Goal: Task Accomplishment & Management: Manage account settings

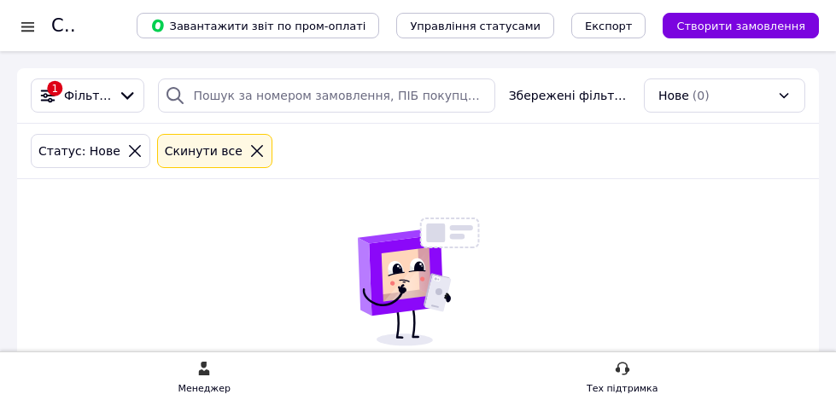
click at [593, 220] on div "1 Фільтри Збережені фільтри: Нове (0) Статус: Нове Cкинути все Немає замовлень …" at bounding box center [418, 281] width 802 height 426
click at [598, 206] on div "1 Фільтри Збережені фільтри: Нове (0) Статус: Нове Cкинути все Немає замовлень …" at bounding box center [418, 281] width 802 height 426
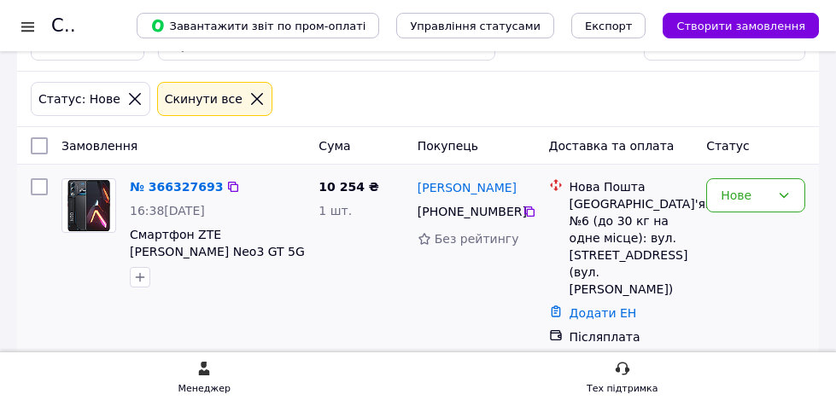
scroll to position [56, 0]
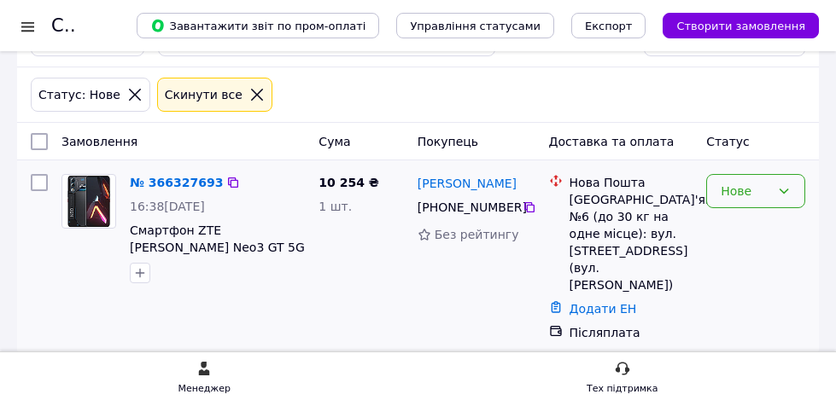
click at [756, 201] on div "Нове" at bounding box center [755, 191] width 99 height 34
click at [773, 219] on li "Прийнято" at bounding box center [755, 228] width 97 height 31
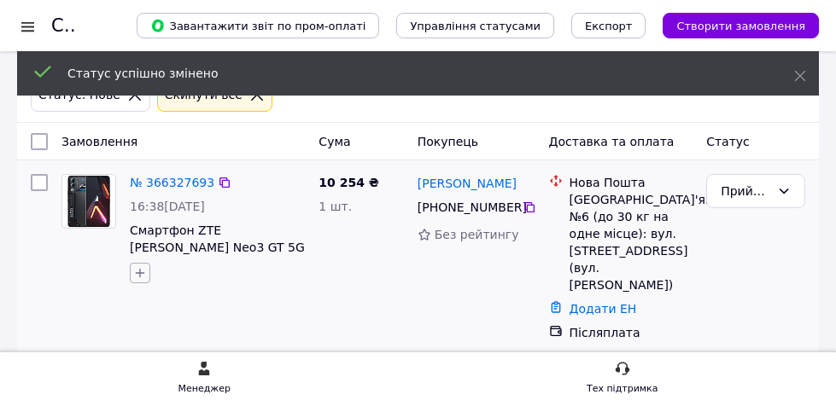
click at [142, 281] on button "button" at bounding box center [140, 273] width 20 height 20
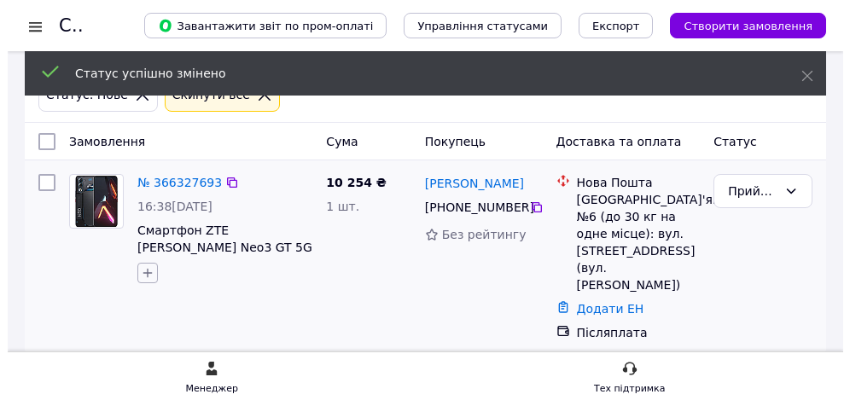
scroll to position [0, 0]
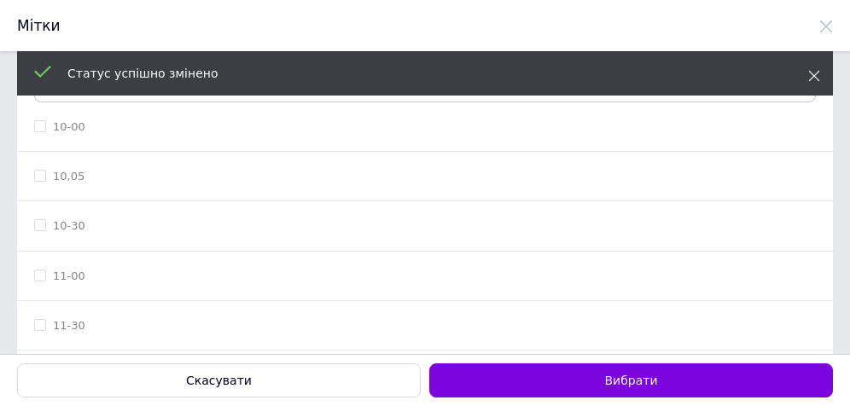
click at [809, 81] on icon at bounding box center [814, 76] width 12 height 12
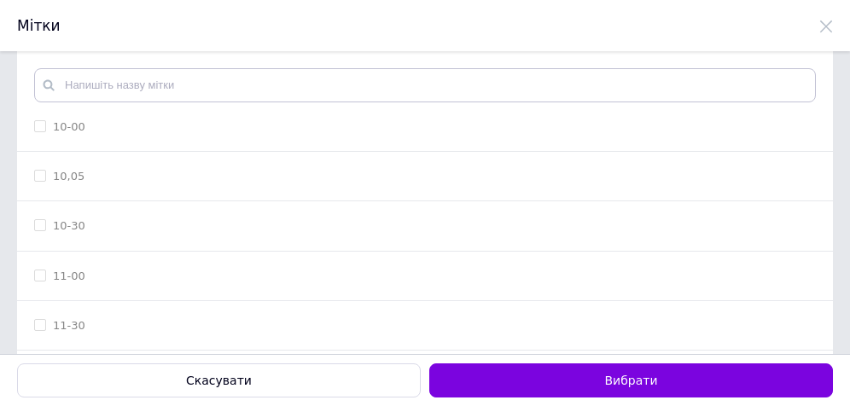
click at [366, 85] on div "Статус успішно змінено" at bounding box center [425, 73] width 816 height 44
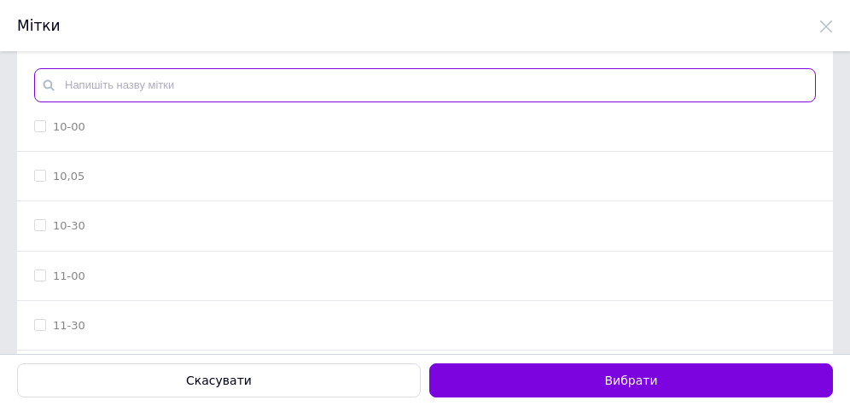
click at [366, 85] on input "text" at bounding box center [425, 85] width 782 height 34
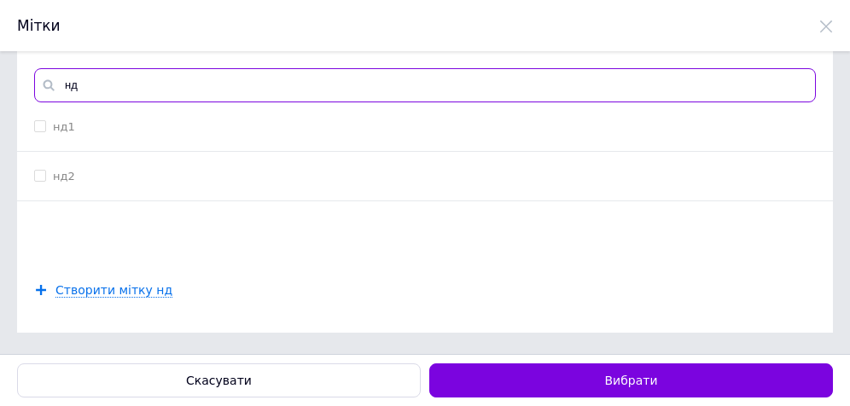
type input "нд"
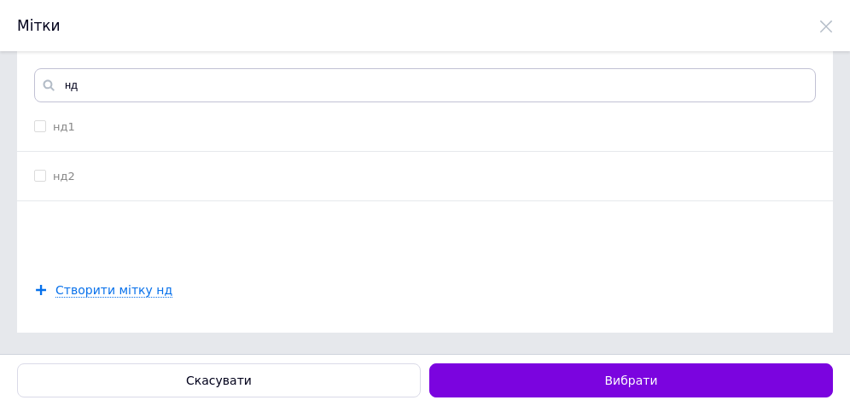
click at [326, 126] on div "нд1" at bounding box center [425, 127] width 782 height 15
checkbox input "true"
click at [590, 376] on button "Вибрати" at bounding box center [631, 381] width 404 height 34
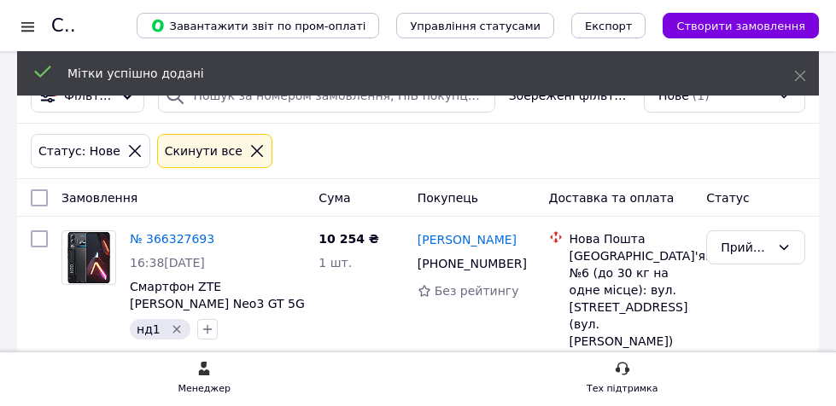
click at [535, 127] on div "Статус: Нове Cкинути все" at bounding box center [418, 151] width 802 height 55
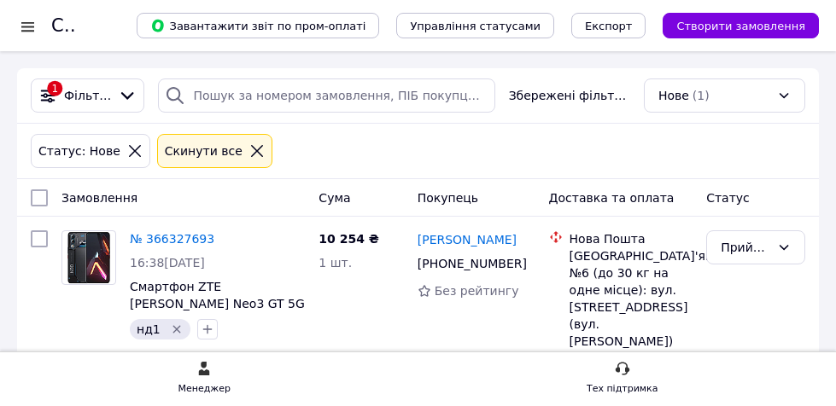
drag, startPoint x: 646, startPoint y: 156, endPoint x: 619, endPoint y: 153, distance: 27.5
click at [641, 153] on div "Статус: Нове Cкинути все" at bounding box center [417, 151] width 781 height 41
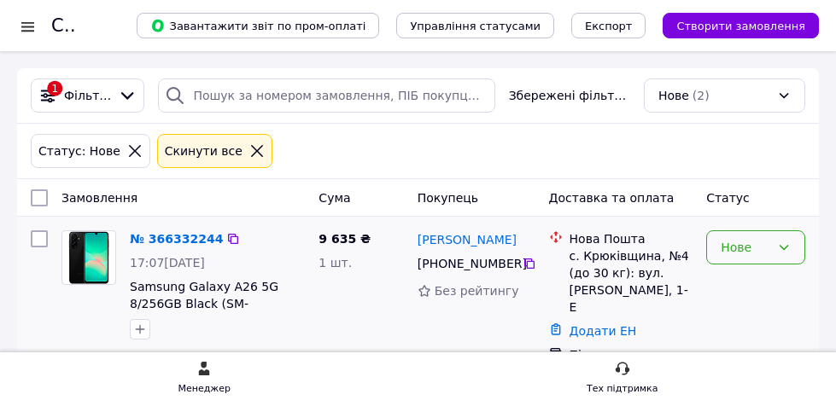
click at [785, 259] on div "Нове" at bounding box center [755, 248] width 99 height 34
click at [773, 280] on li "Прийнято" at bounding box center [755, 285] width 97 height 31
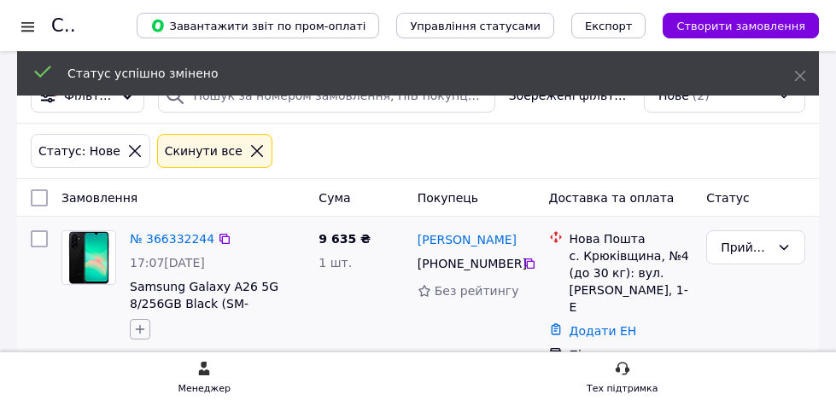
click at [140, 326] on icon "button" at bounding box center [140, 329] width 9 height 9
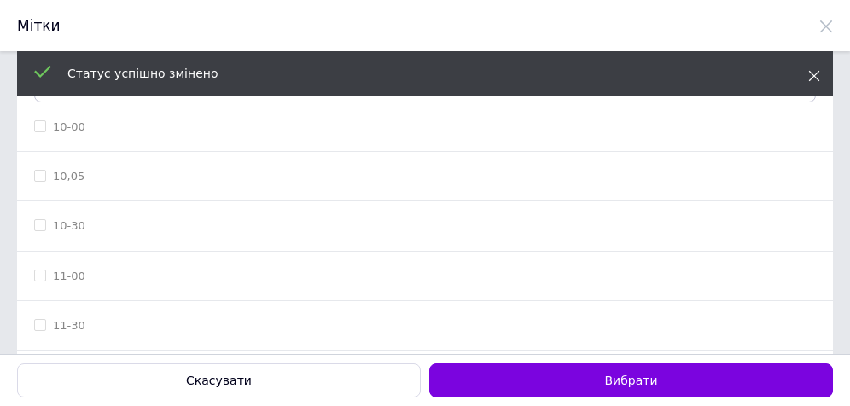
click at [814, 71] on icon at bounding box center [814, 76] width 12 height 12
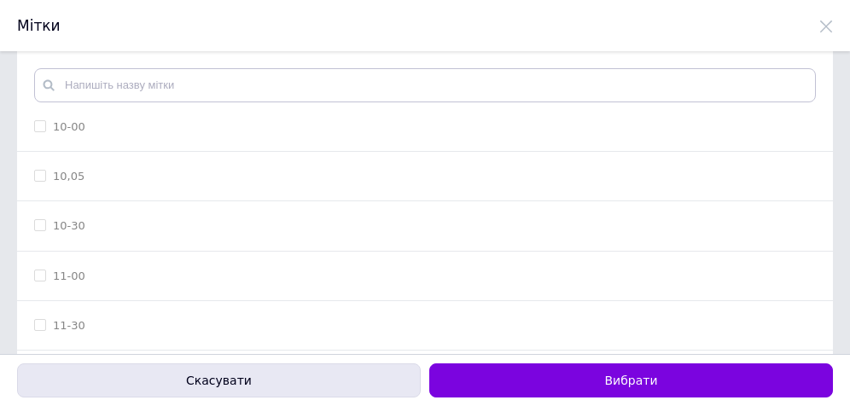
click at [316, 378] on button "Скасувати" at bounding box center [219, 381] width 404 height 34
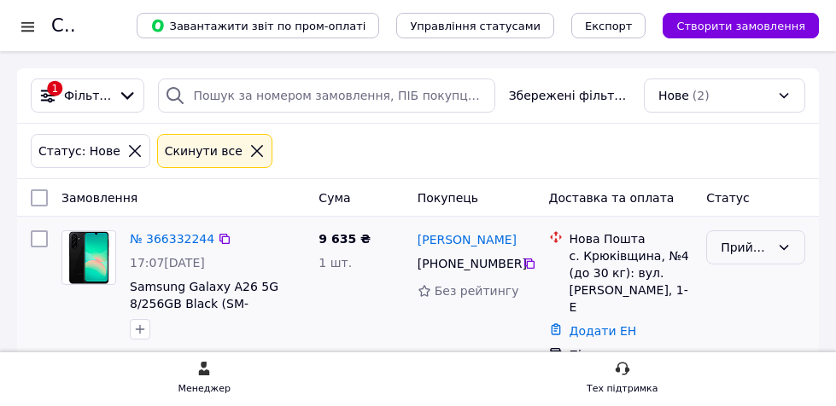
click at [750, 265] on div "Прийнято" at bounding box center [755, 297] width 113 height 147
click at [773, 254] on div "Прийнято" at bounding box center [755, 248] width 99 height 34
click at [744, 280] on li "Виконано" at bounding box center [755, 285] width 97 height 31
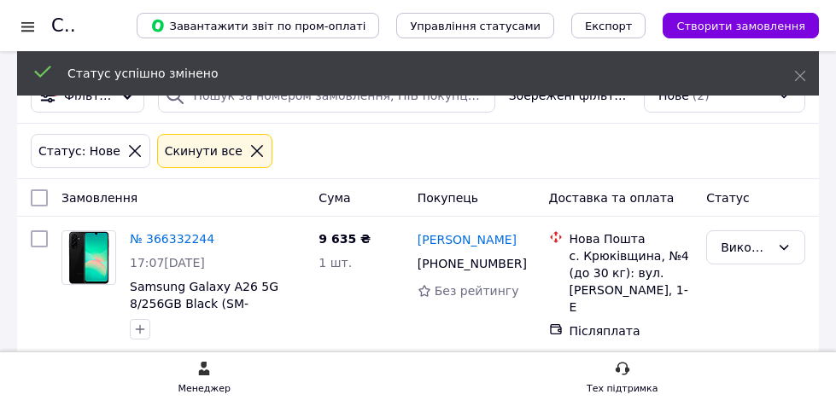
click at [461, 234] on link "[PERSON_NAME]" at bounding box center [466, 239] width 99 height 17
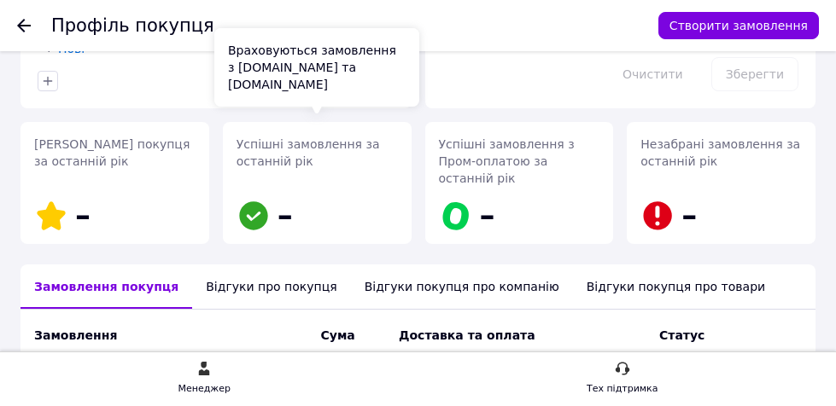
scroll to position [341, 0]
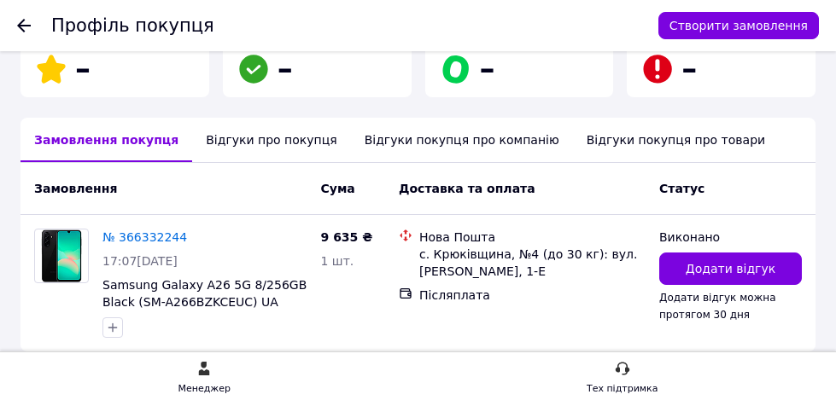
click at [295, 128] on div "Відгуки про покупця" at bounding box center [271, 140] width 158 height 44
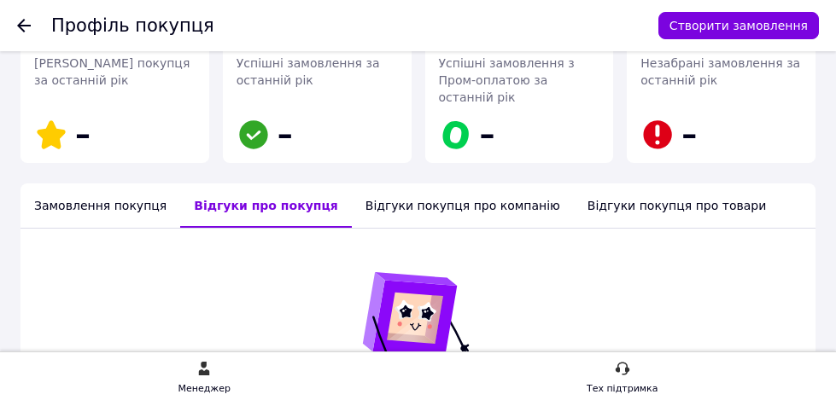
scroll to position [171, 0]
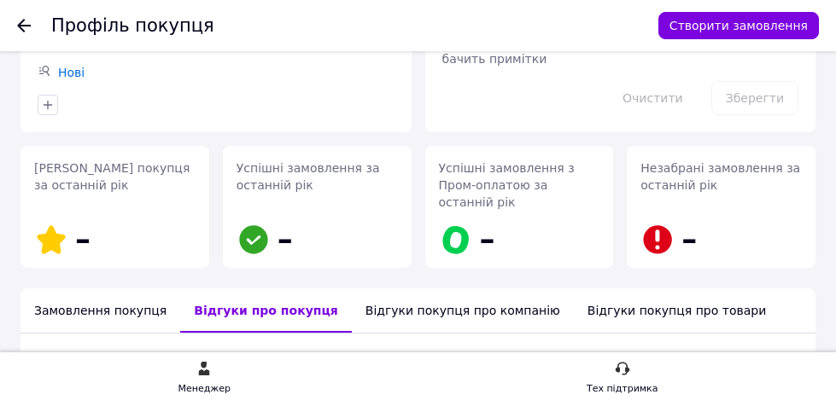
click at [20, 20] on icon at bounding box center [24, 26] width 14 height 14
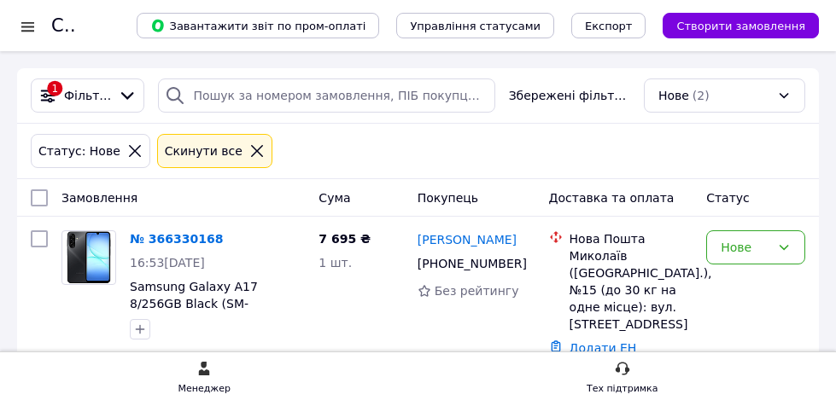
click at [628, 135] on div "Статус: Нове Cкинути все" at bounding box center [417, 151] width 781 height 41
click at [665, 150] on div "Статус: Нове Cкинути все" at bounding box center [417, 151] width 781 height 41
click at [667, 144] on div "Статус: Нове Cкинути все" at bounding box center [417, 151] width 781 height 41
click at [724, 100] on div "Нове (2)" at bounding box center [724, 96] width 161 height 34
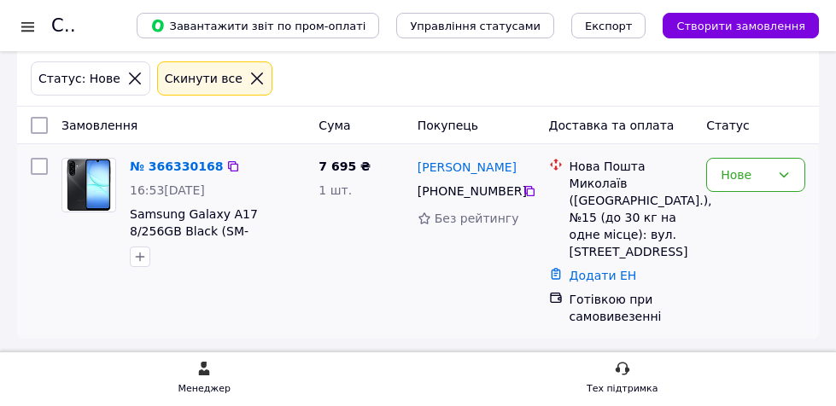
scroll to position [79, 0]
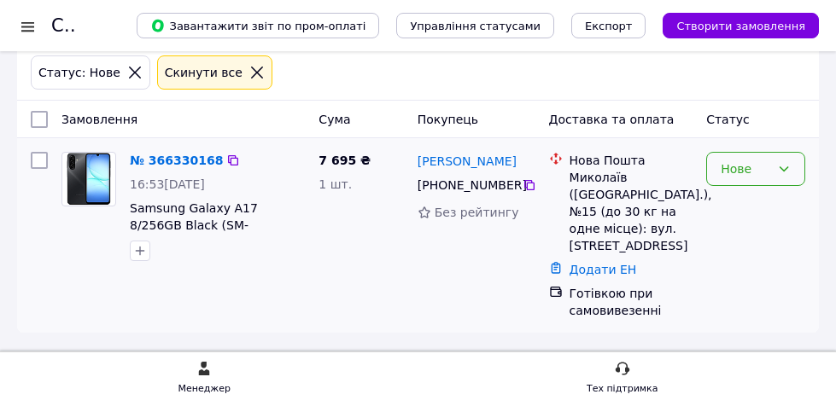
click at [736, 183] on div "Нове" at bounding box center [755, 169] width 99 height 34
click at [773, 242] on li "Виконано" at bounding box center [755, 236] width 97 height 31
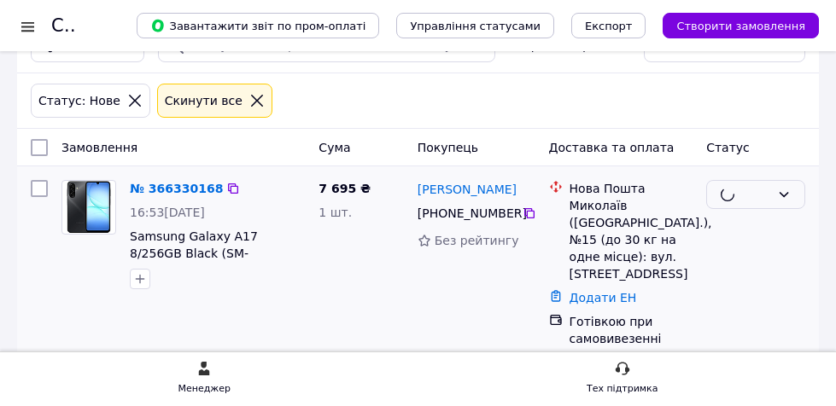
scroll to position [0, 0]
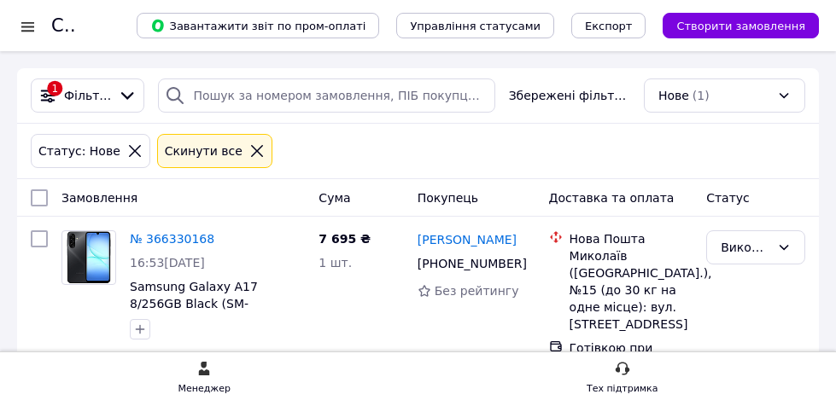
click at [722, 168] on div "Статус: Нове Cкинути все" at bounding box center [417, 151] width 781 height 41
click at [727, 151] on div "Статус: Нове Cкинути все" at bounding box center [417, 151] width 781 height 41
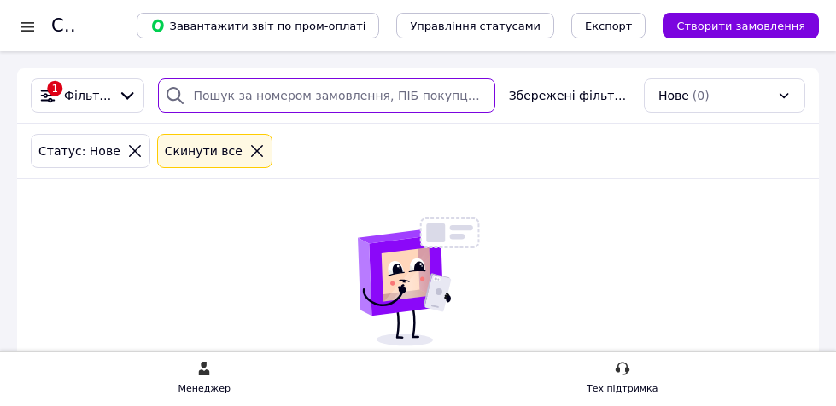
click at [284, 82] on input "search" at bounding box center [326, 96] width 336 height 34
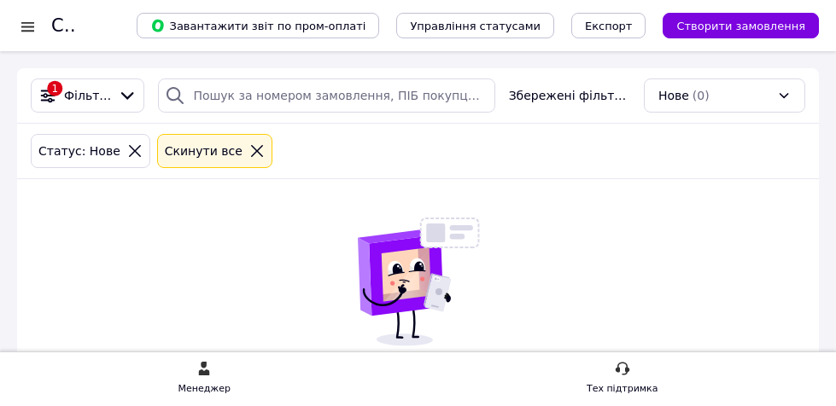
click at [249, 157] on icon at bounding box center [256, 150] width 15 height 15
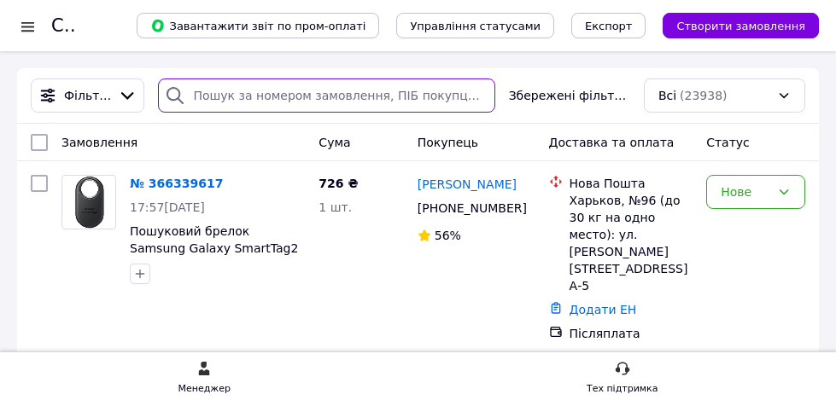
click at [285, 100] on input "search" at bounding box center [326, 96] width 336 height 34
paste input "366300145"
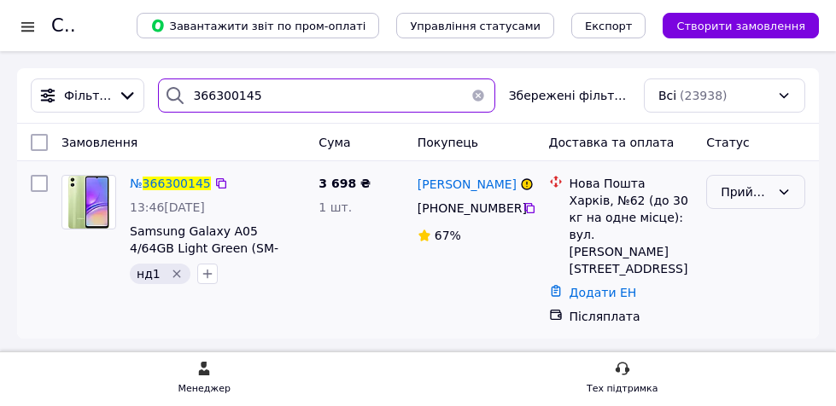
type input "366300145"
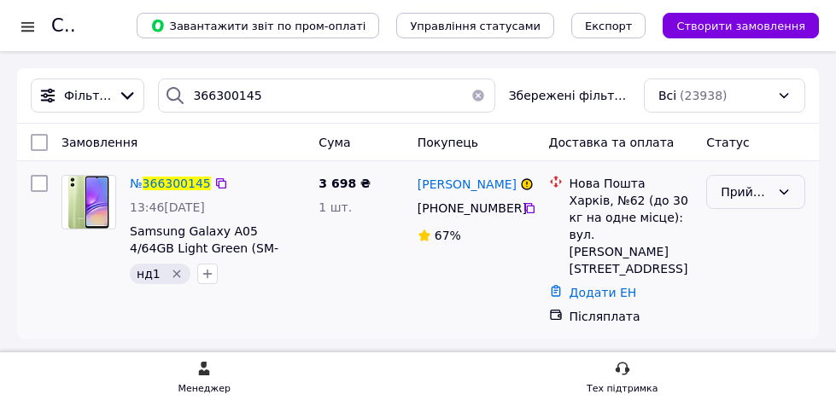
click at [741, 181] on div "Прийнято" at bounding box center [755, 192] width 99 height 34
click at [732, 257] on li "Скасовано" at bounding box center [755, 260] width 97 height 31
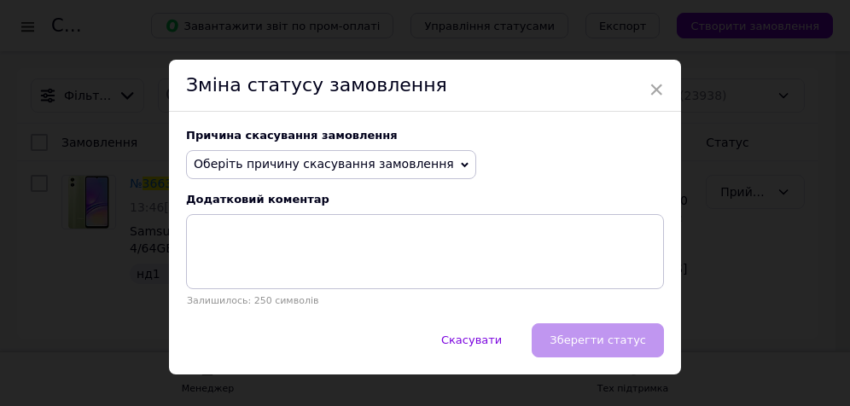
click at [319, 155] on span "Оберіть причину скасування замовлення" at bounding box center [331, 164] width 290 height 29
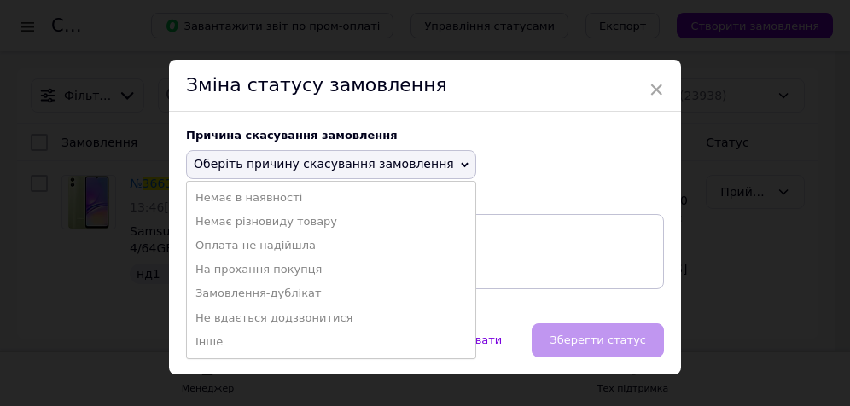
click at [257, 359] on ul "Немає в наявності [PERSON_NAME] різновиду товару [PERSON_NAME] не надійшла На п…" at bounding box center [331, 270] width 290 height 178
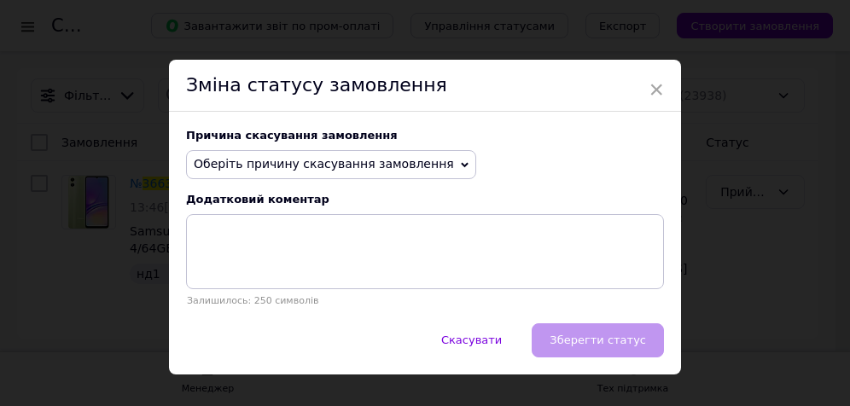
drag, startPoint x: 270, startPoint y: 163, endPoint x: 267, endPoint y: 236, distance: 72.6
click at [270, 164] on span "Оберіть причину скасування замовлення" at bounding box center [324, 164] width 260 height 14
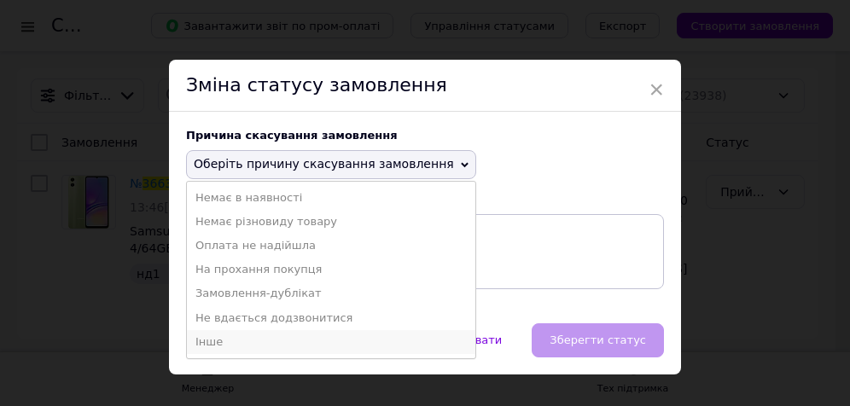
click at [242, 343] on li "Інше" at bounding box center [331, 342] width 289 height 24
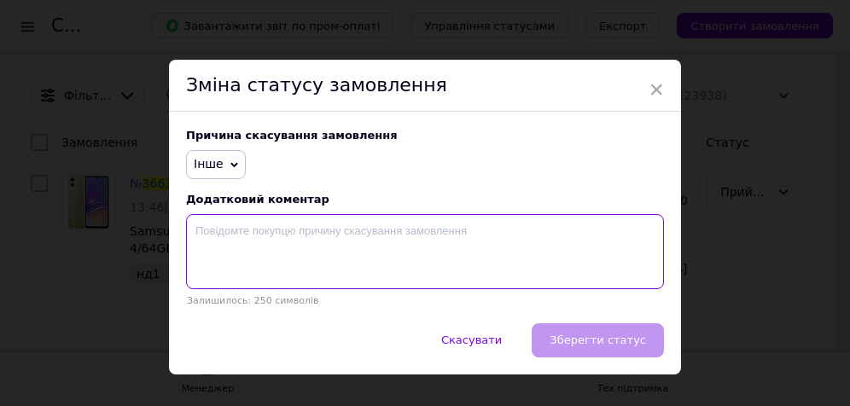
click at [285, 243] on textarea at bounding box center [425, 251] width 478 height 75
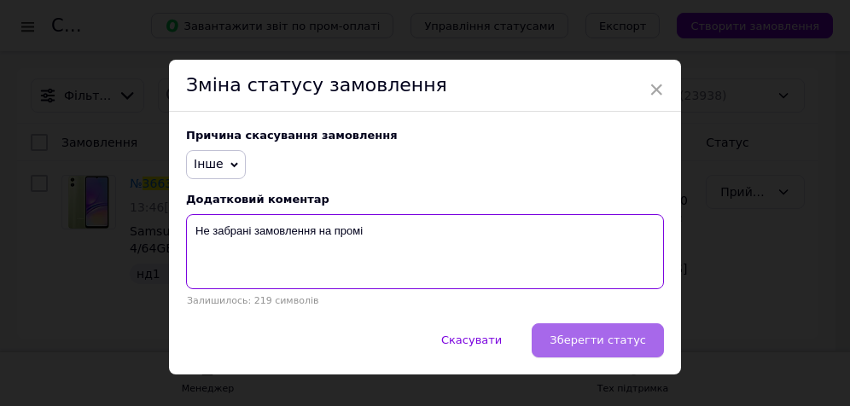
type textarea "Не забрані замовлення на промі"
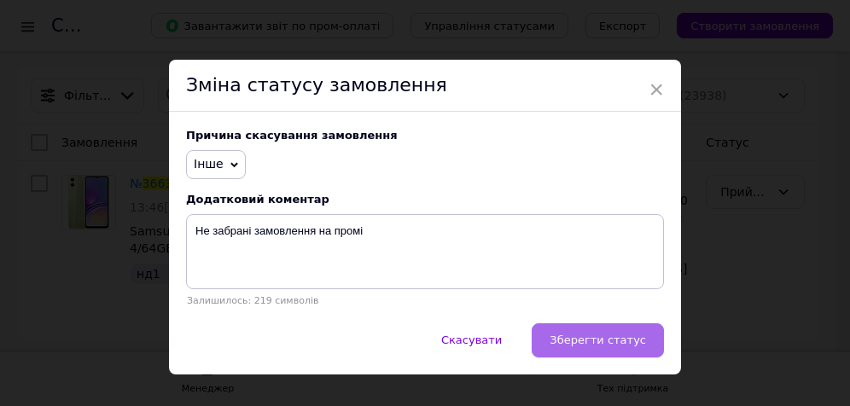
click at [608, 341] on span "Зберегти статус" at bounding box center [598, 340] width 96 height 13
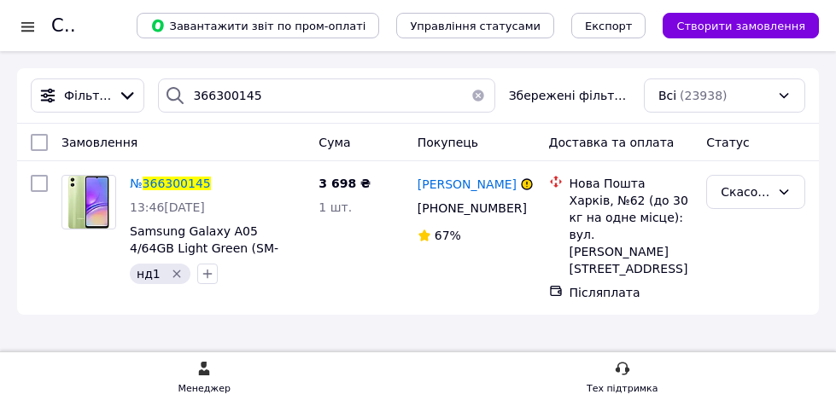
click at [476, 100] on button "button" at bounding box center [478, 96] width 34 height 34
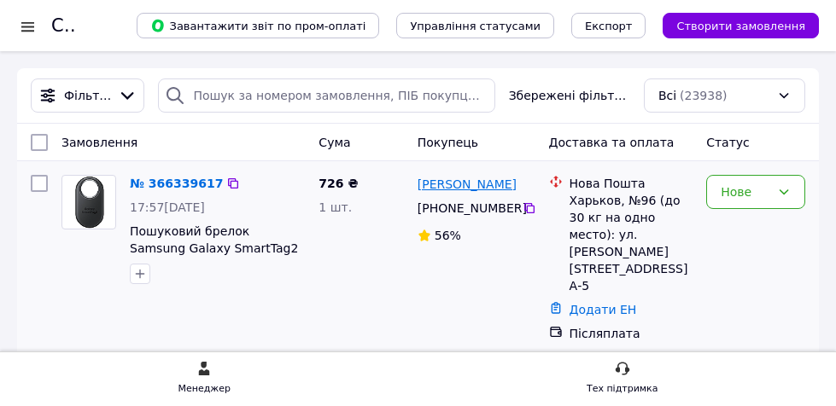
click at [463, 186] on link "[PERSON_NAME]" at bounding box center [466, 184] width 99 height 17
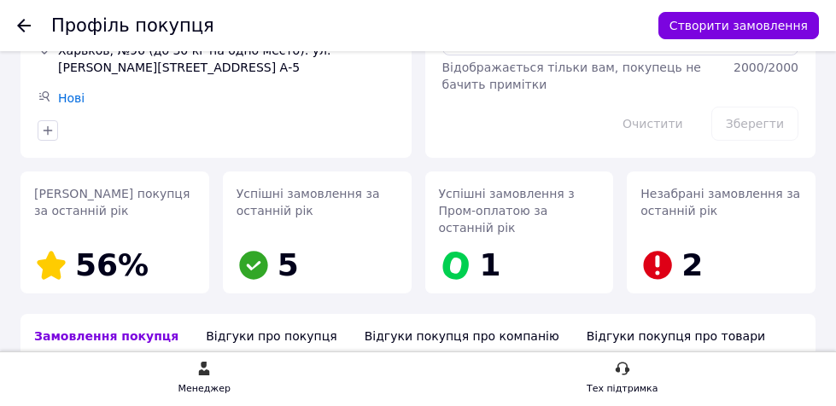
click at [228, 314] on div "Відгуки про покупця" at bounding box center [271, 336] width 158 height 44
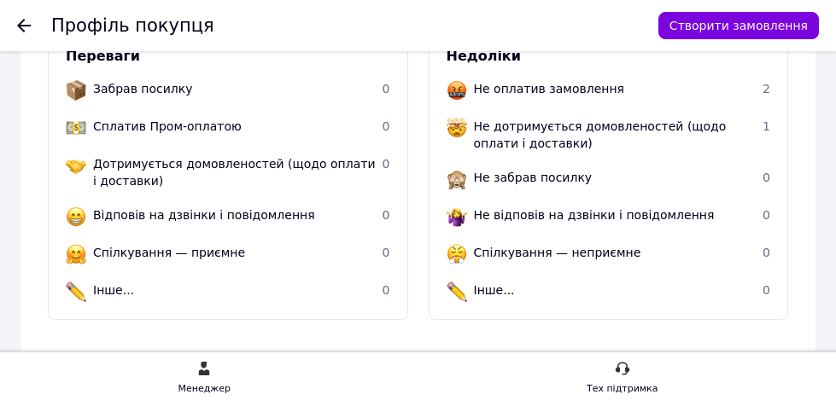
scroll to position [616, 0]
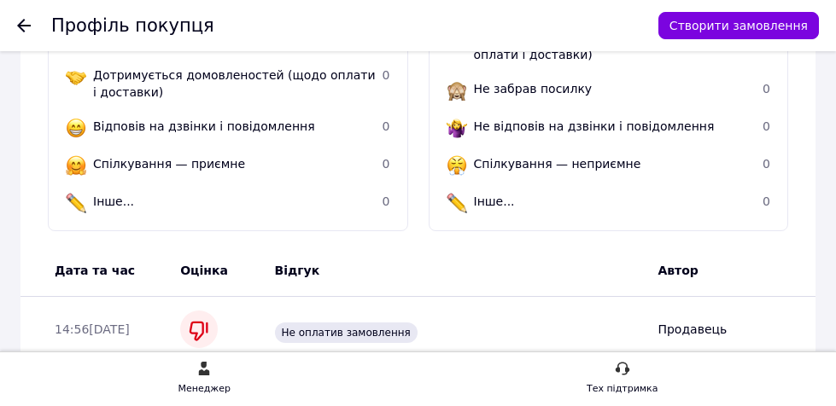
click at [31, 28] on div at bounding box center [34, 25] width 34 height 51
click at [19, 34] on div at bounding box center [34, 25] width 34 height 51
click at [21, 26] on use at bounding box center [24, 26] width 14 height 14
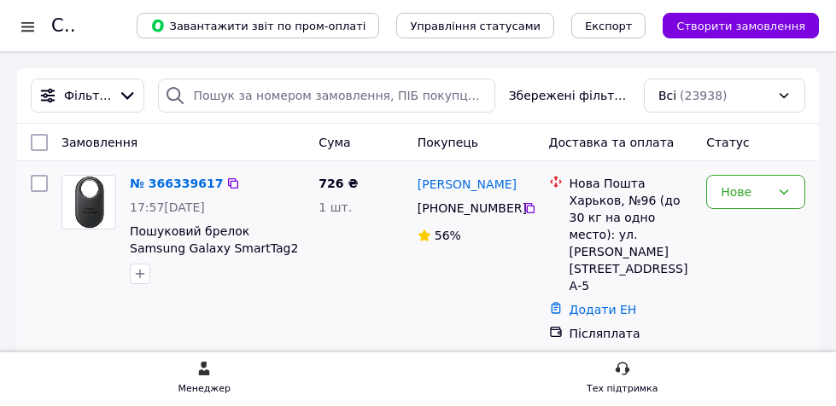
drag, startPoint x: 514, startPoint y: 202, endPoint x: 505, endPoint y: 203, distance: 9.4
click at [511, 202] on div "[PHONE_NUMBER]" at bounding box center [468, 208] width 108 height 24
click at [203, 186] on link "№ 366339617" at bounding box center [176, 184] width 93 height 14
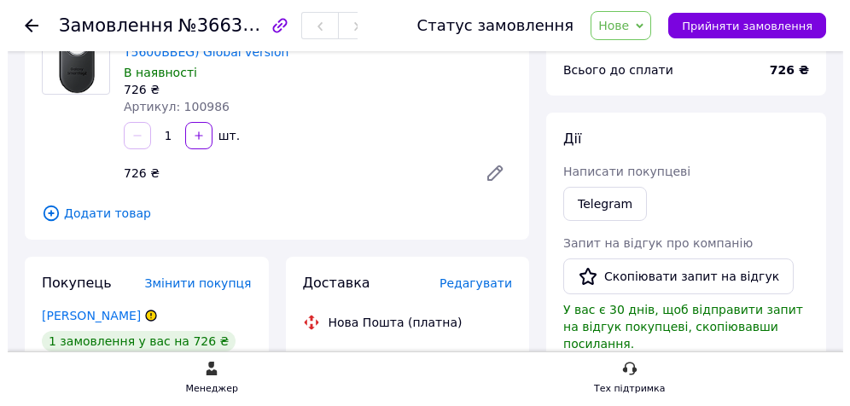
scroll to position [171, 0]
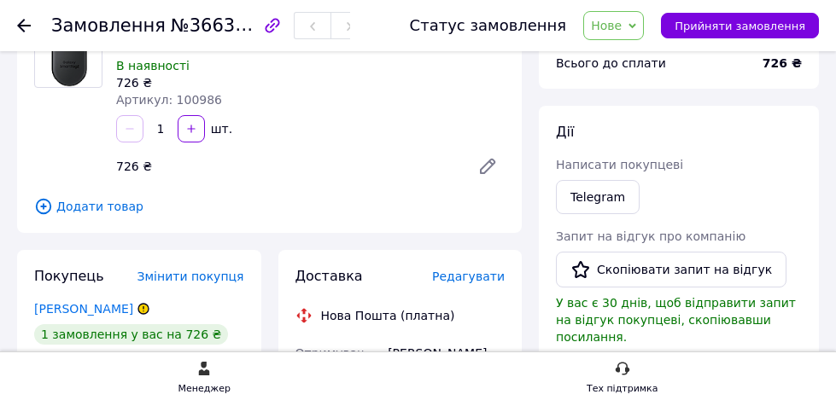
click at [600, 38] on div "Статус замовлення Нове Прийнято Виконано Скасовано Оплачено Прийняти замовлення" at bounding box center [606, 25] width 426 height 29
click at [607, 38] on span "Нове" at bounding box center [613, 25] width 61 height 29
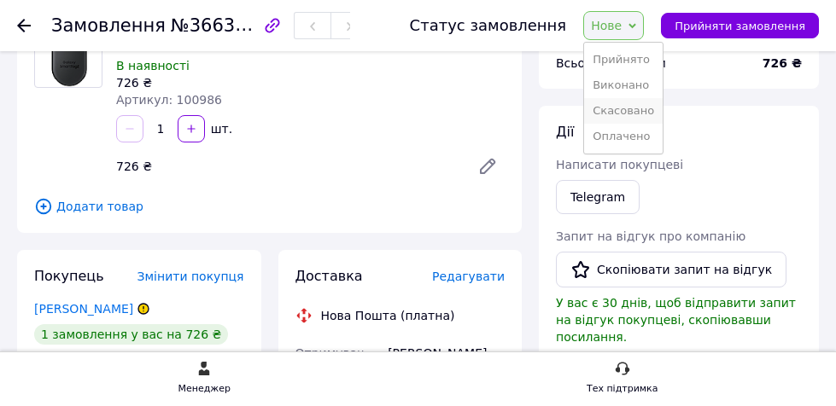
click at [620, 114] on li "Скасовано" at bounding box center [623, 111] width 79 height 26
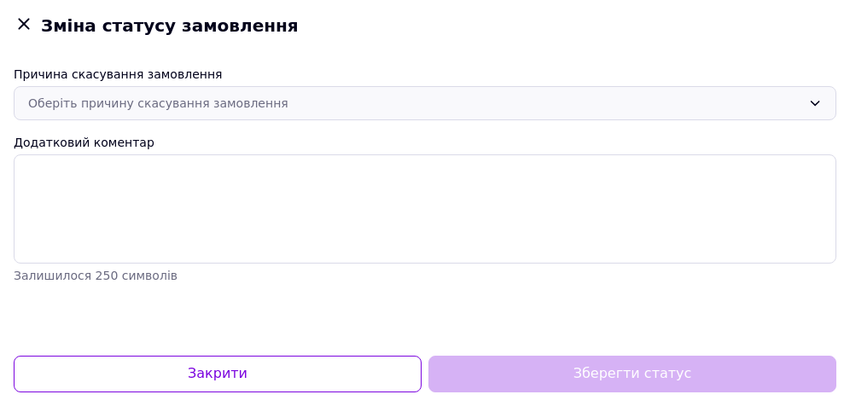
click at [242, 105] on div "Оберіть причину скасування замовлення" at bounding box center [414, 103] width 773 height 19
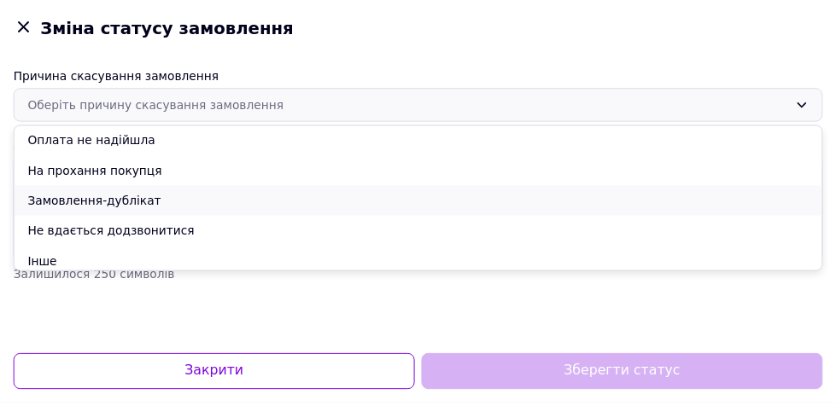
scroll to position [68, 0]
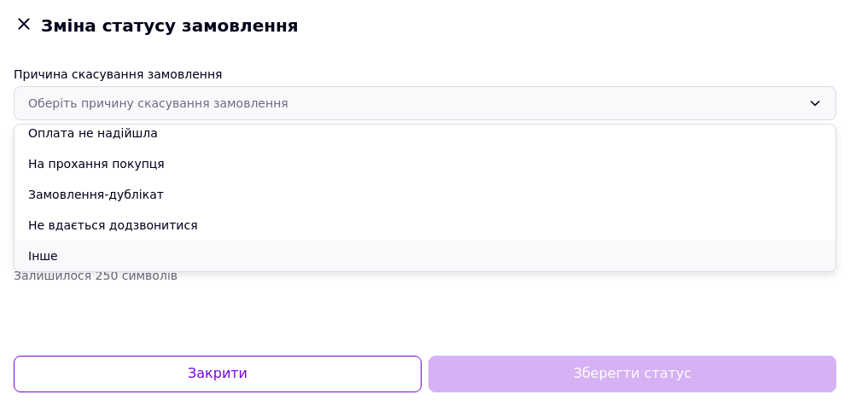
click at [85, 248] on li "Інше" at bounding box center [425, 256] width 821 height 31
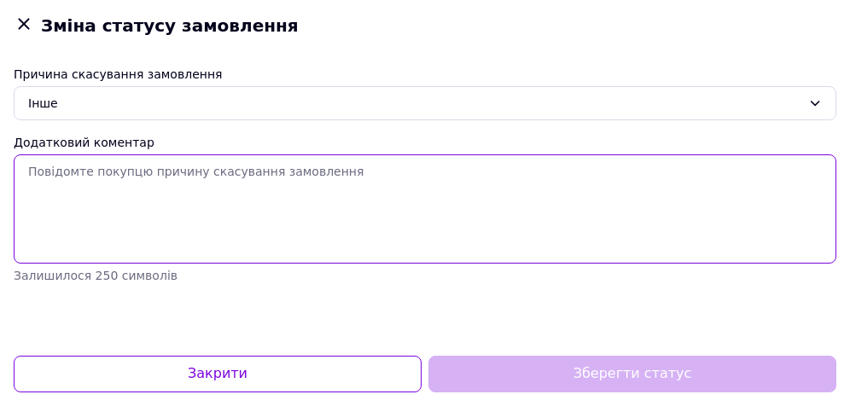
drag, startPoint x: 178, startPoint y: 238, endPoint x: 198, endPoint y: 219, distance: 27.8
click at [180, 238] on textarea "Додатковий коментар" at bounding box center [425, 209] width 823 height 109
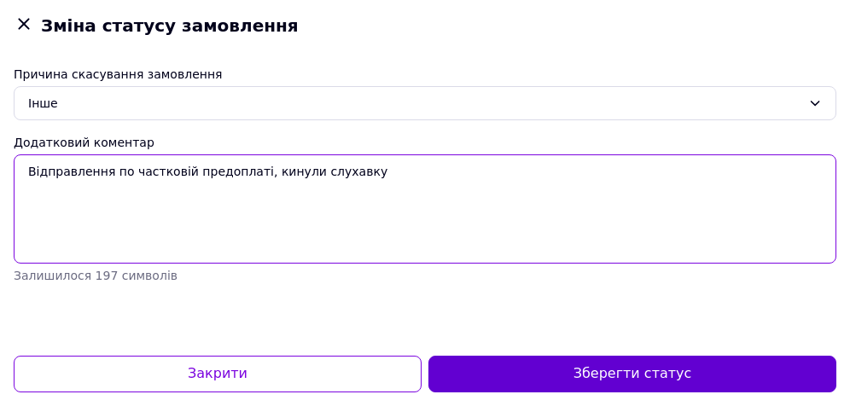
type textarea "Відправлення по частковій предоплаті, кинули слухавку"
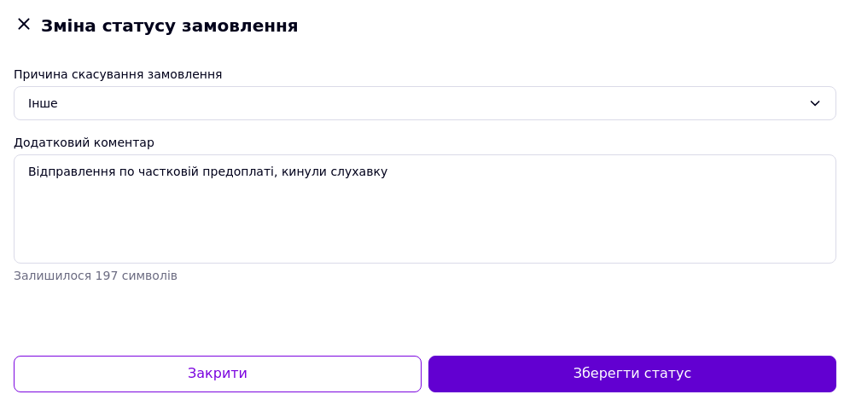
click at [662, 371] on button "Зберегти статус" at bounding box center [633, 374] width 408 height 37
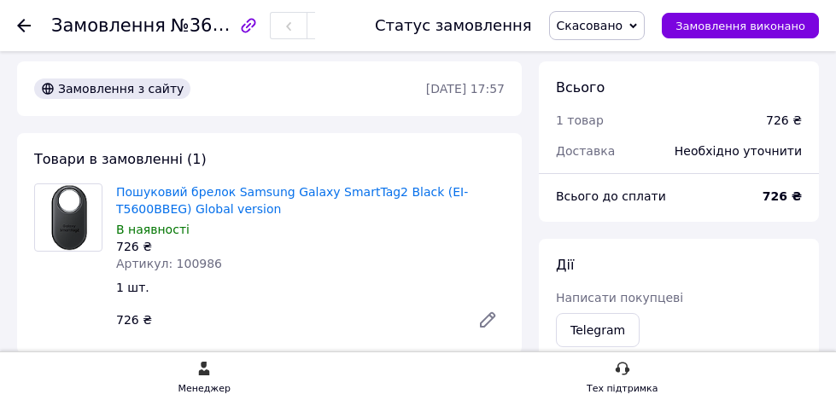
scroll to position [0, 0]
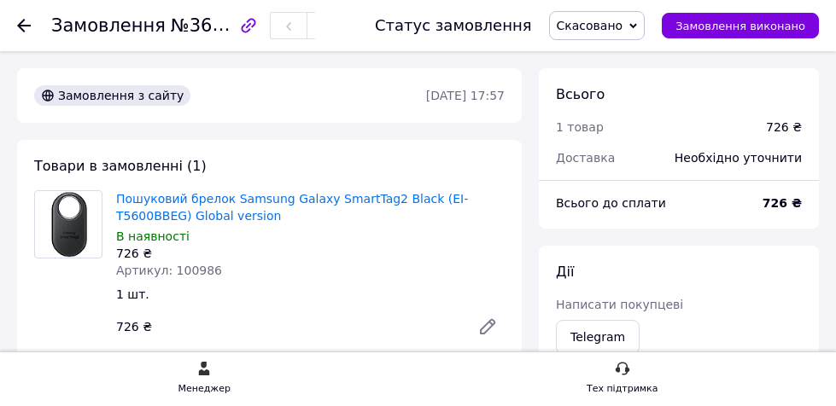
click at [32, 29] on div at bounding box center [34, 25] width 34 height 51
click at [24, 21] on icon at bounding box center [24, 26] width 14 height 14
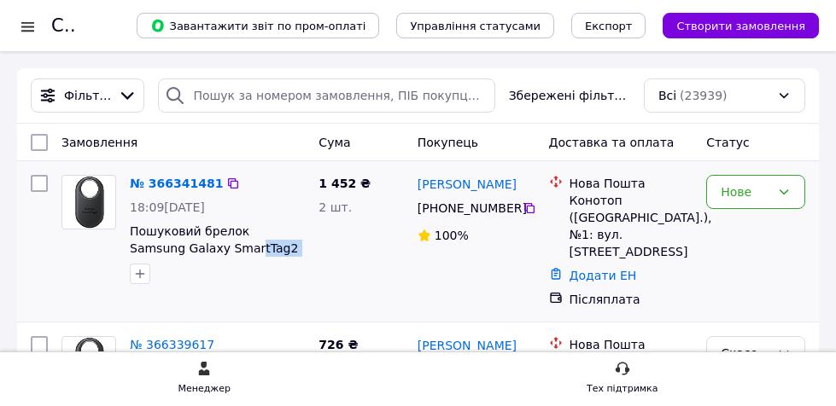
drag, startPoint x: 288, startPoint y: 244, endPoint x: 184, endPoint y: 221, distance: 106.7
click at [196, 242] on span "Пошуковий брелок Samsung Galaxy SmartTag2 Black (EI-T5600BBEG) Global version" at bounding box center [217, 240] width 175 height 34
click at [167, 177] on link "№ 366341481" at bounding box center [176, 184] width 93 height 14
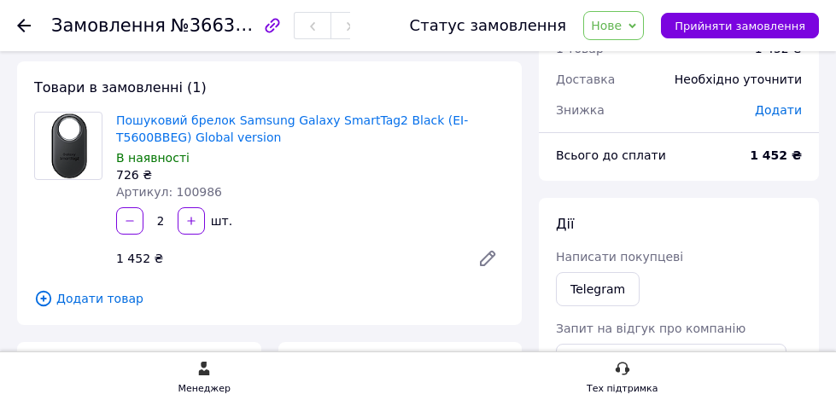
scroll to position [85, 0]
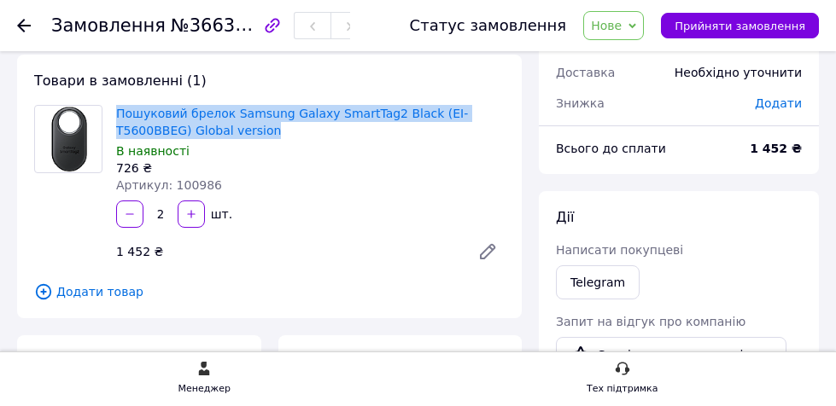
copy link "Пошуковий брелок Samsung Galaxy SmartTag2 Black (EI-T5600BBEG) Global version"
drag, startPoint x: 204, startPoint y: 130, endPoint x: 109, endPoint y: 112, distance: 96.4
click at [109, 112] on div "Пошуковий брелок Samsung Galaxy SmartTag2 Black (EI-T5600BBEG) Global version В…" at bounding box center [310, 150] width 402 height 96
click at [638, 35] on span "Нове" at bounding box center [613, 25] width 61 height 29
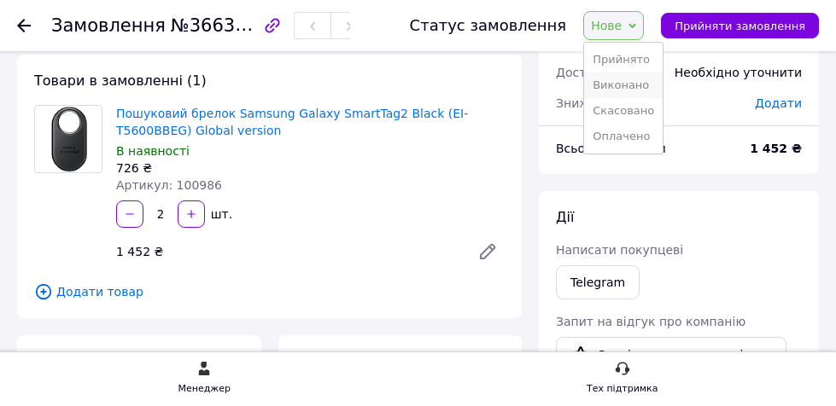
click at [644, 79] on li "Виконано" at bounding box center [623, 86] width 79 height 26
